Goal: Task Accomplishment & Management: Use online tool/utility

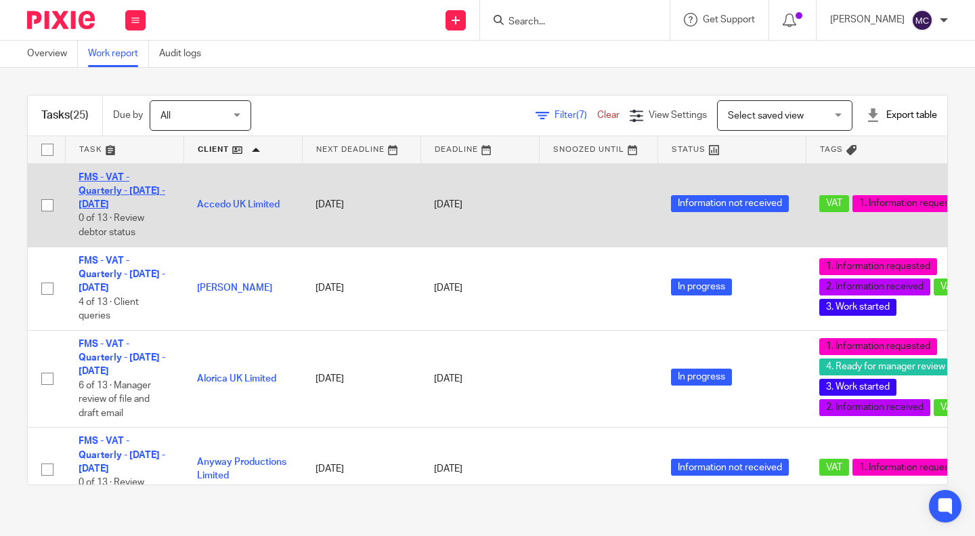
click at [101, 177] on link "FMS - VAT - Quarterly - [DATE] - [DATE]" at bounding box center [122, 191] width 87 height 37
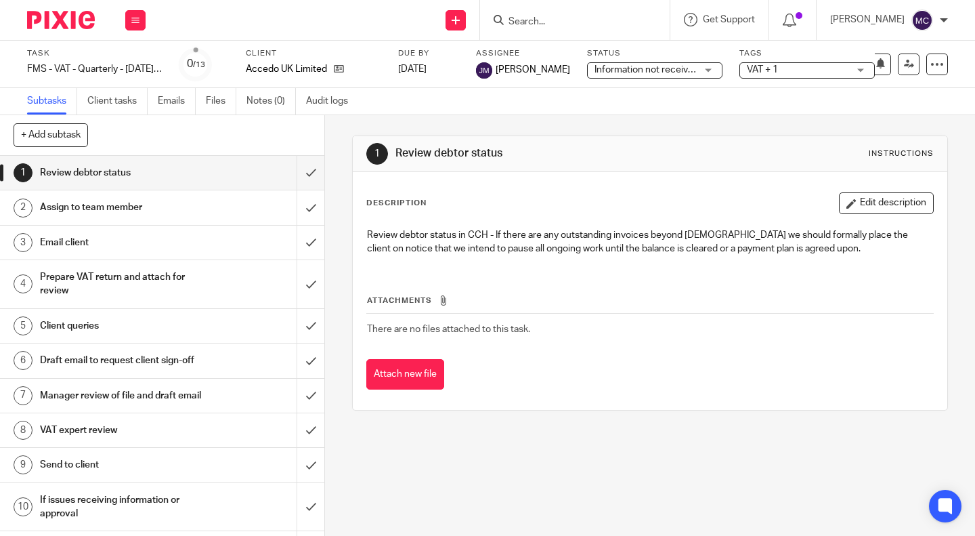
click at [135, 299] on h1 "Prepare VAT return and attach for review" at bounding box center [121, 284] width 163 height 35
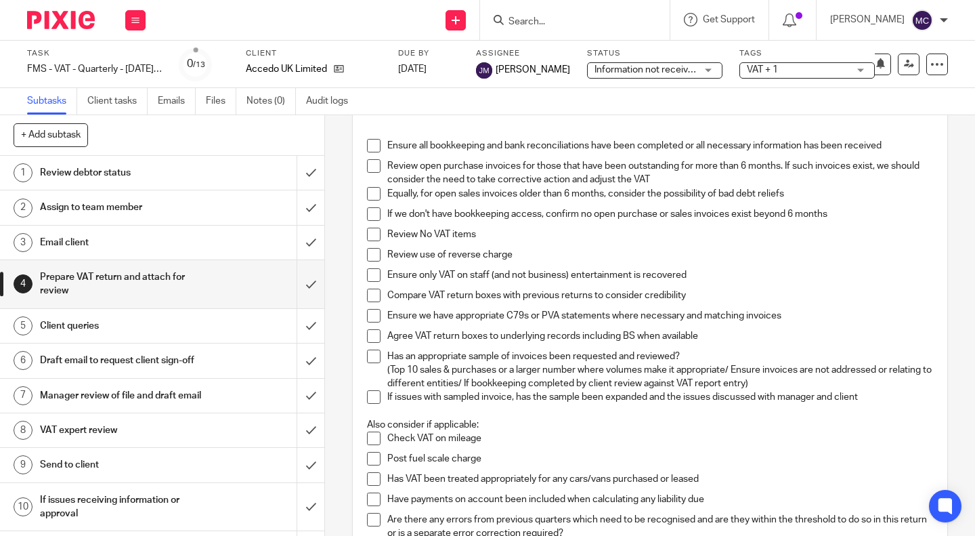
scroll to position [150, 0]
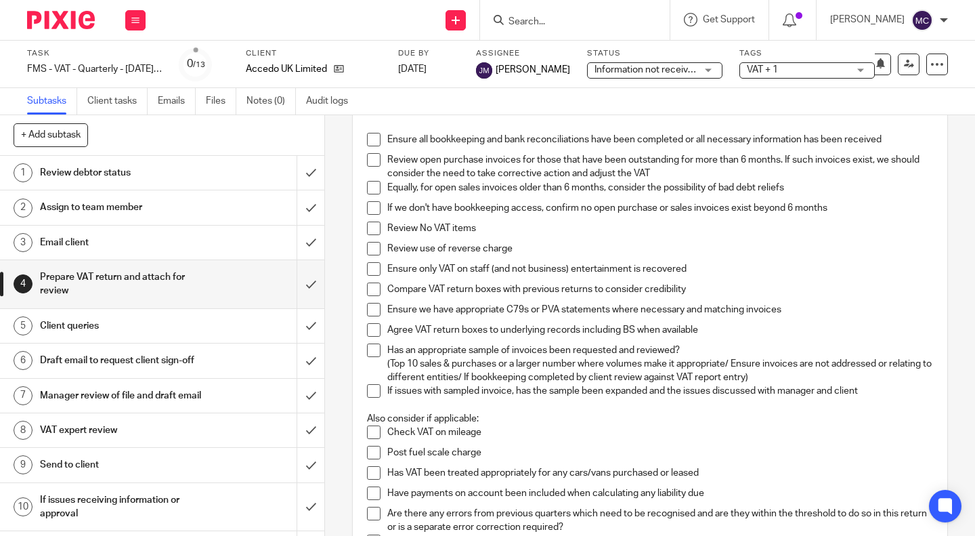
click at [111, 406] on h1 "Manager review of file and draft email" at bounding box center [121, 395] width 163 height 20
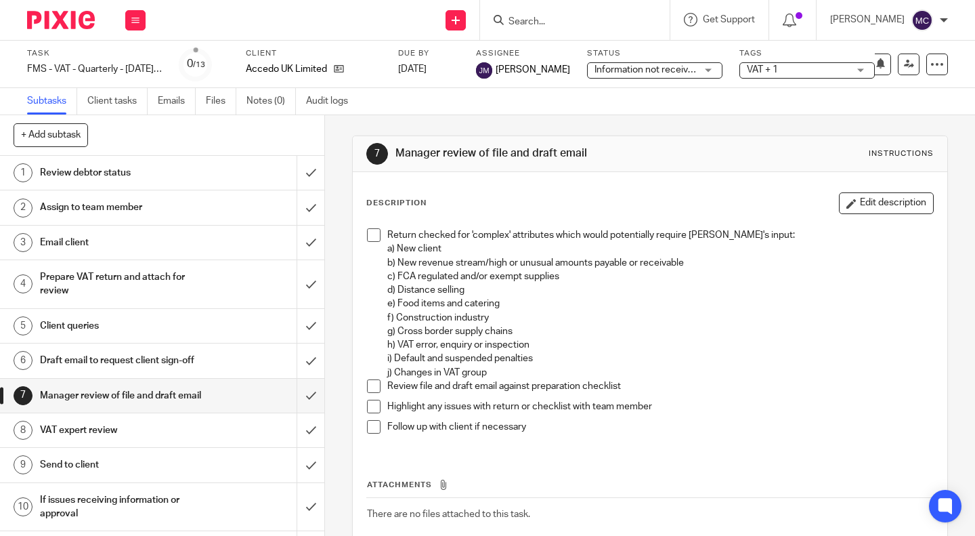
click at [618, 384] on p "Review file and draft email against preparation checklist" at bounding box center [660, 386] width 546 height 14
drag, startPoint x: 628, startPoint y: 385, endPoint x: 498, endPoint y: 387, distance: 130.0
click at [498, 387] on p "Review file and draft email against preparation checklist" at bounding box center [660, 386] width 546 height 14
click at [433, 387] on p "Review file and draft email against preparation checklist" at bounding box center [660, 386] width 546 height 14
click at [175, 291] on h1 "Prepare VAT return and attach for review" at bounding box center [121, 284] width 163 height 35
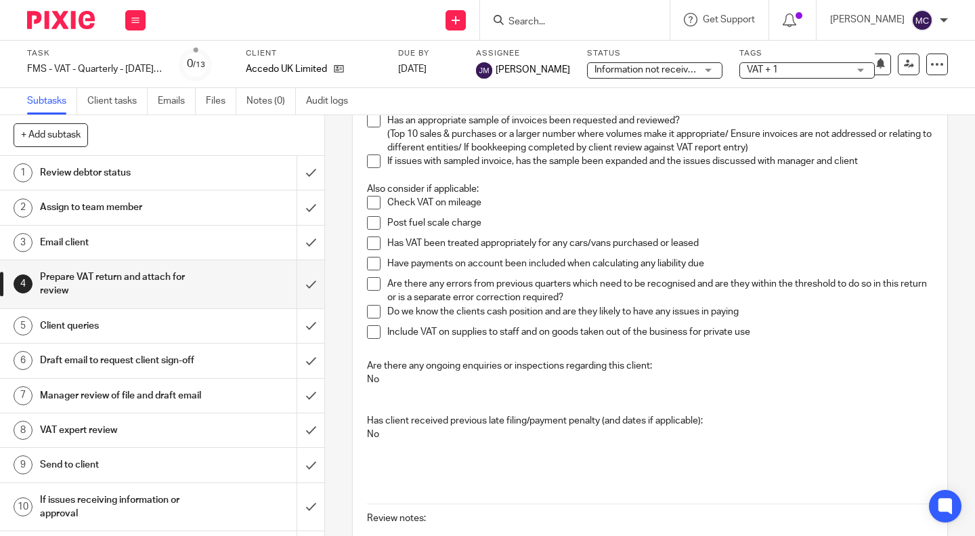
scroll to position [393, 0]
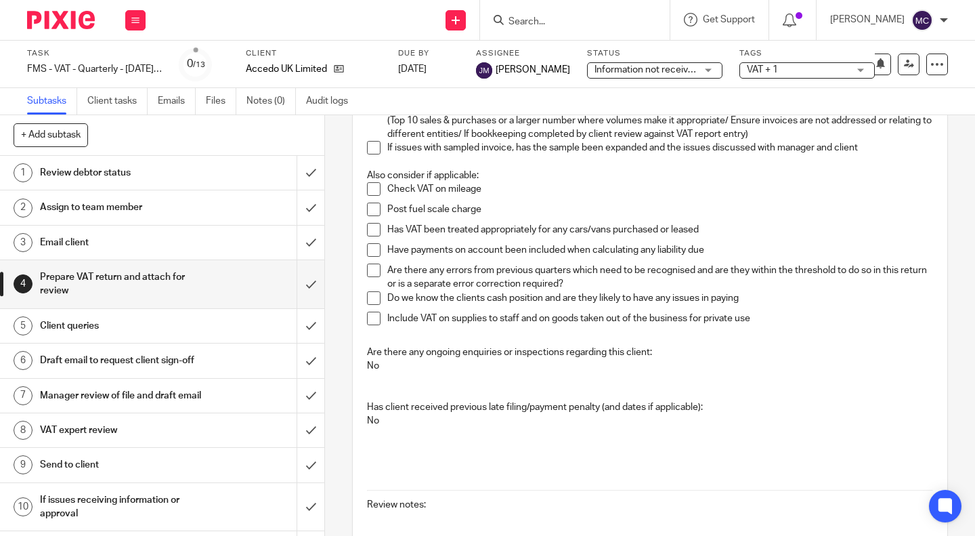
click at [95, 406] on h1 "Manager review of file and draft email" at bounding box center [121, 395] width 163 height 20
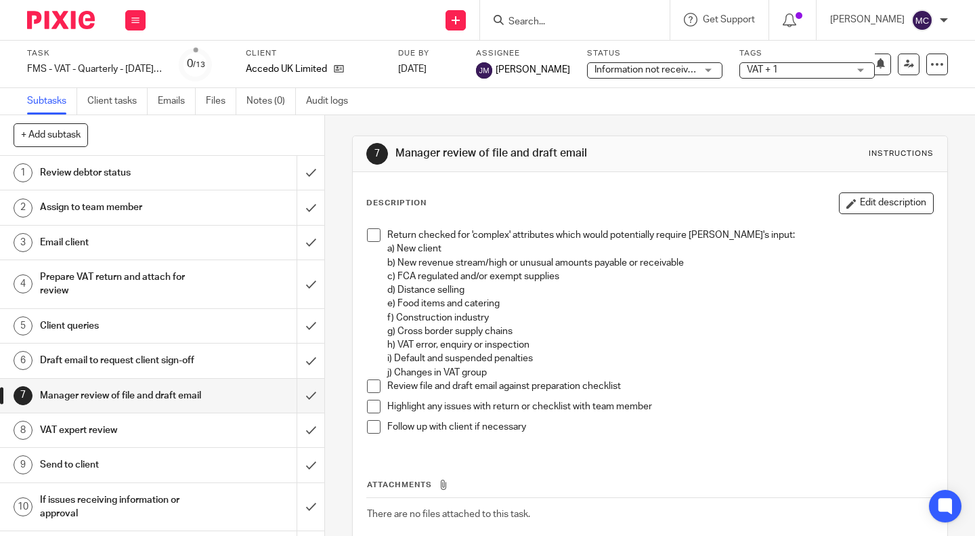
click at [64, 289] on h1 "Prepare VAT return and attach for review" at bounding box center [121, 284] width 163 height 35
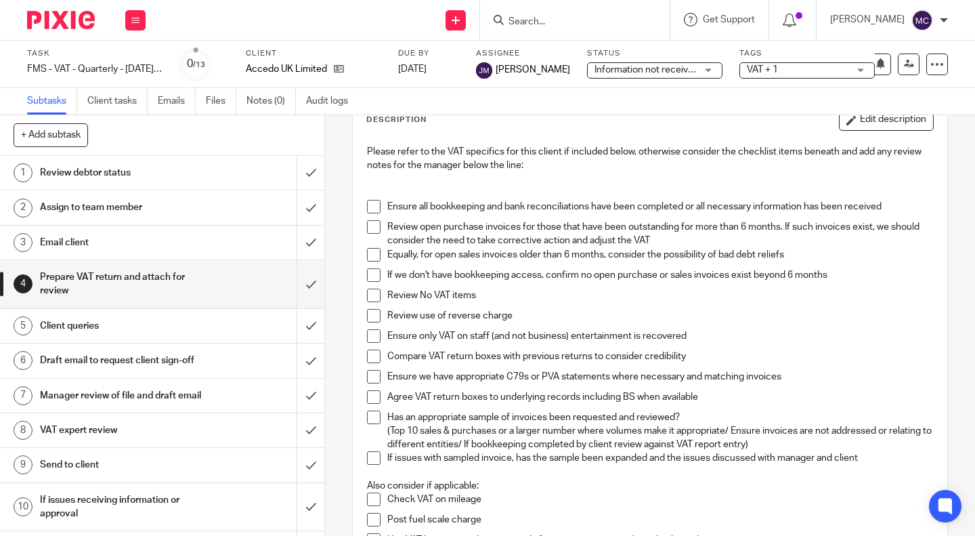
scroll to position [84, 0]
